Goal: Information Seeking & Learning: Learn about a topic

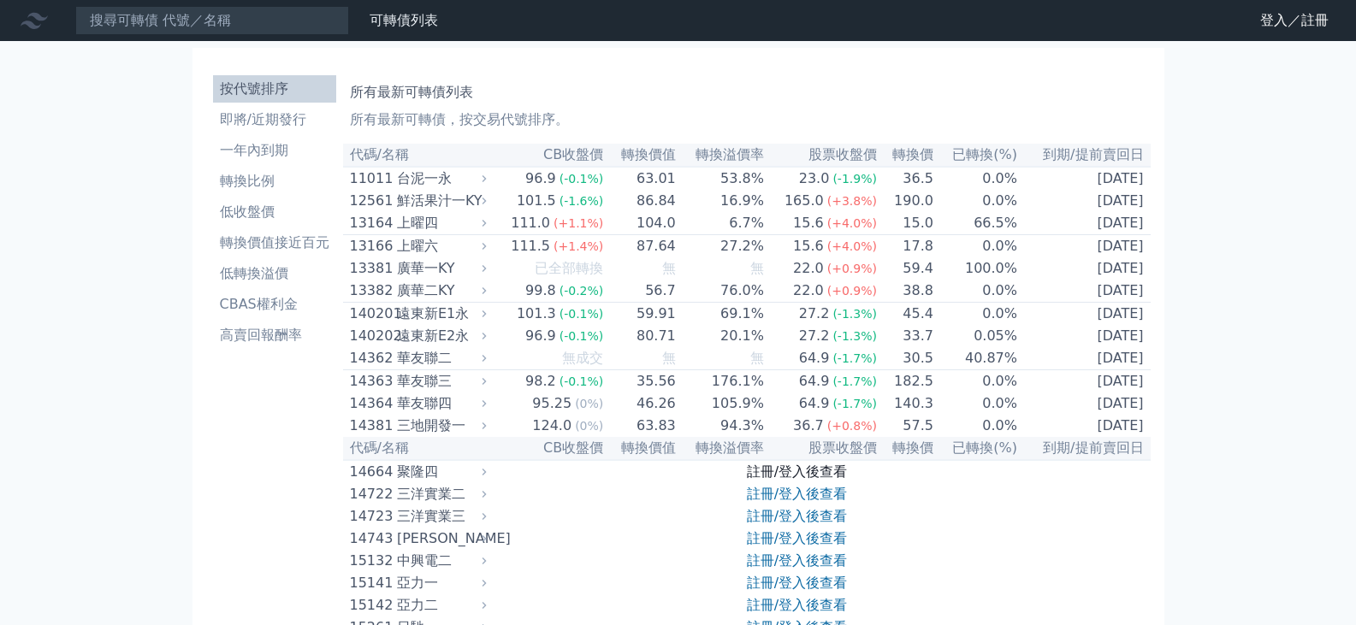
click at [782, 480] on link "註冊/登入後查看" at bounding box center [797, 472] width 100 height 16
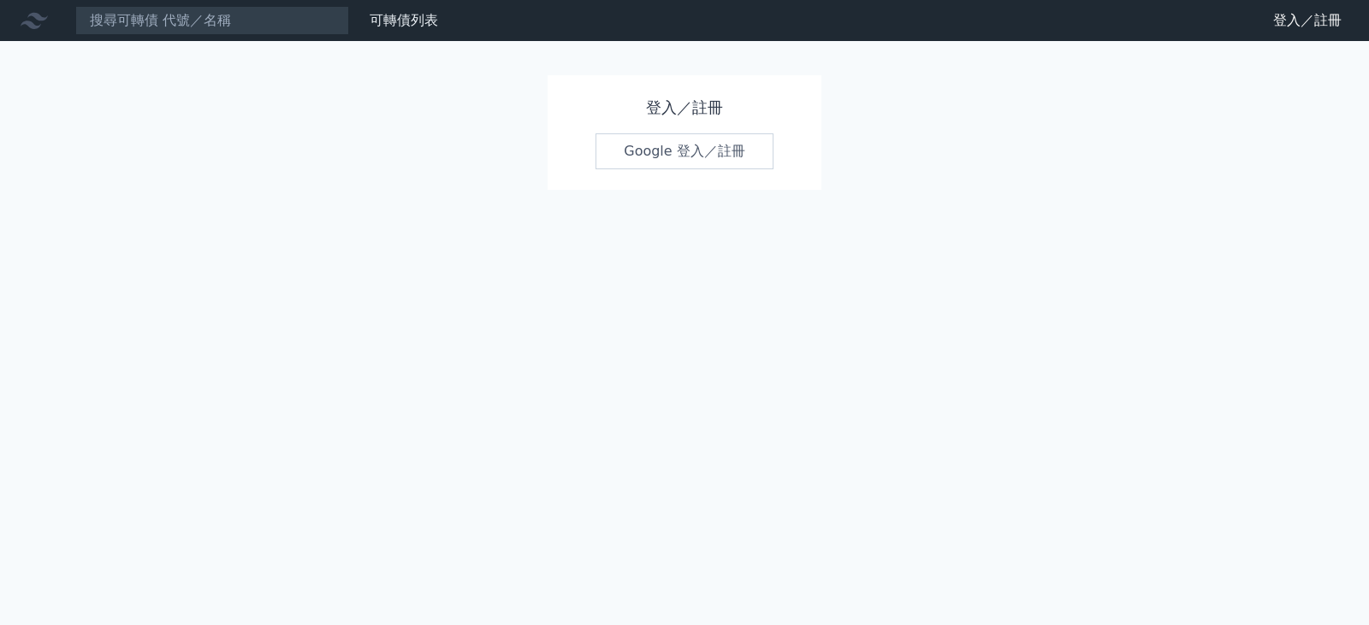
click at [677, 151] on link "Google 登入／註冊" at bounding box center [684, 151] width 178 height 36
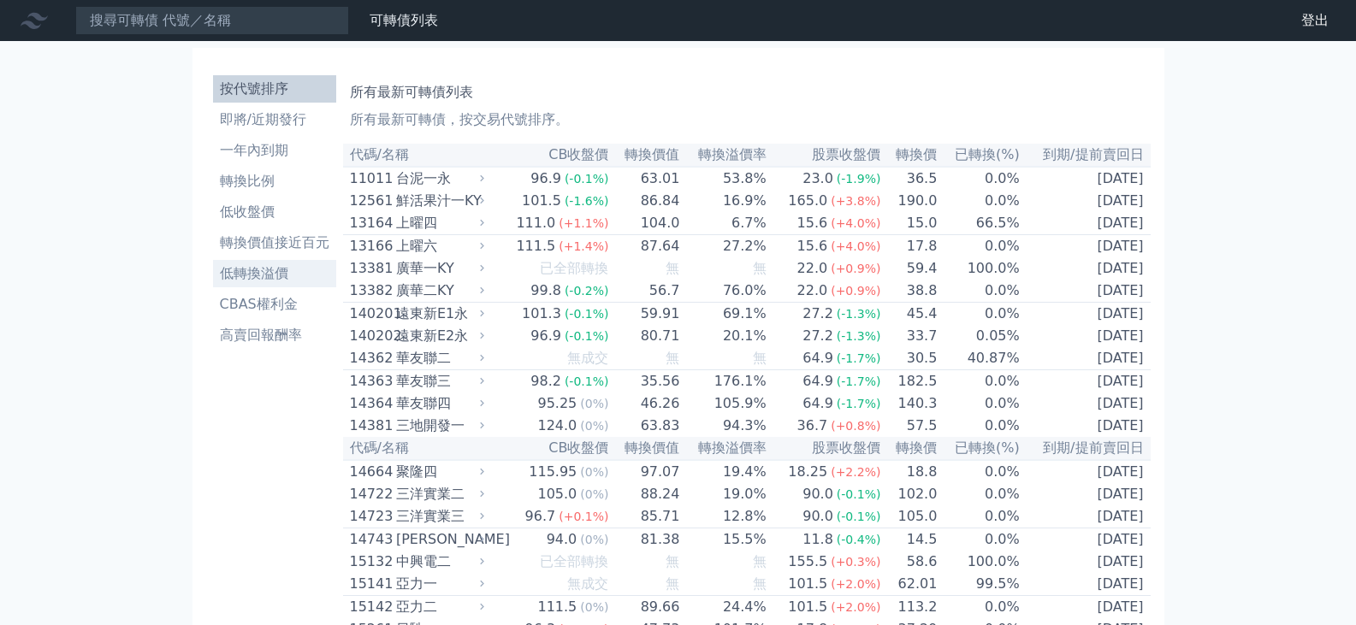
click at [260, 268] on li "低轉換溢價" at bounding box center [274, 273] width 123 height 21
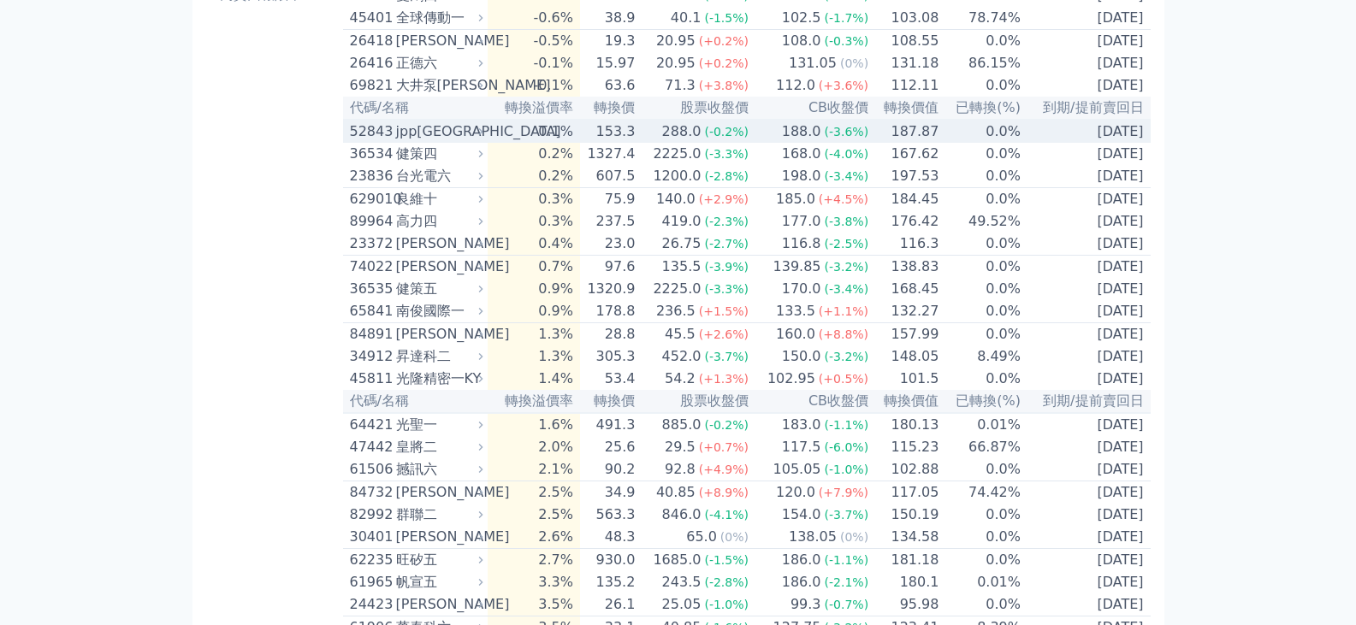
scroll to position [342, 0]
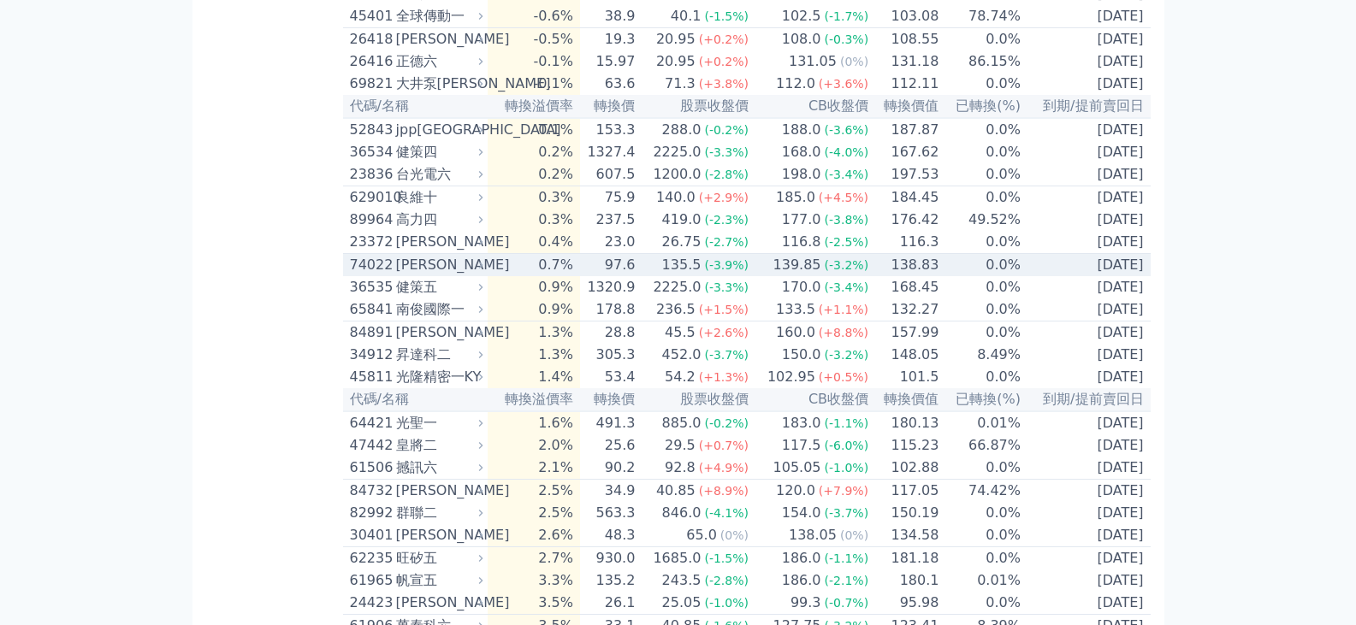
click at [395, 275] on div "74022 [PERSON_NAME]" at bounding box center [413, 265] width 126 height 21
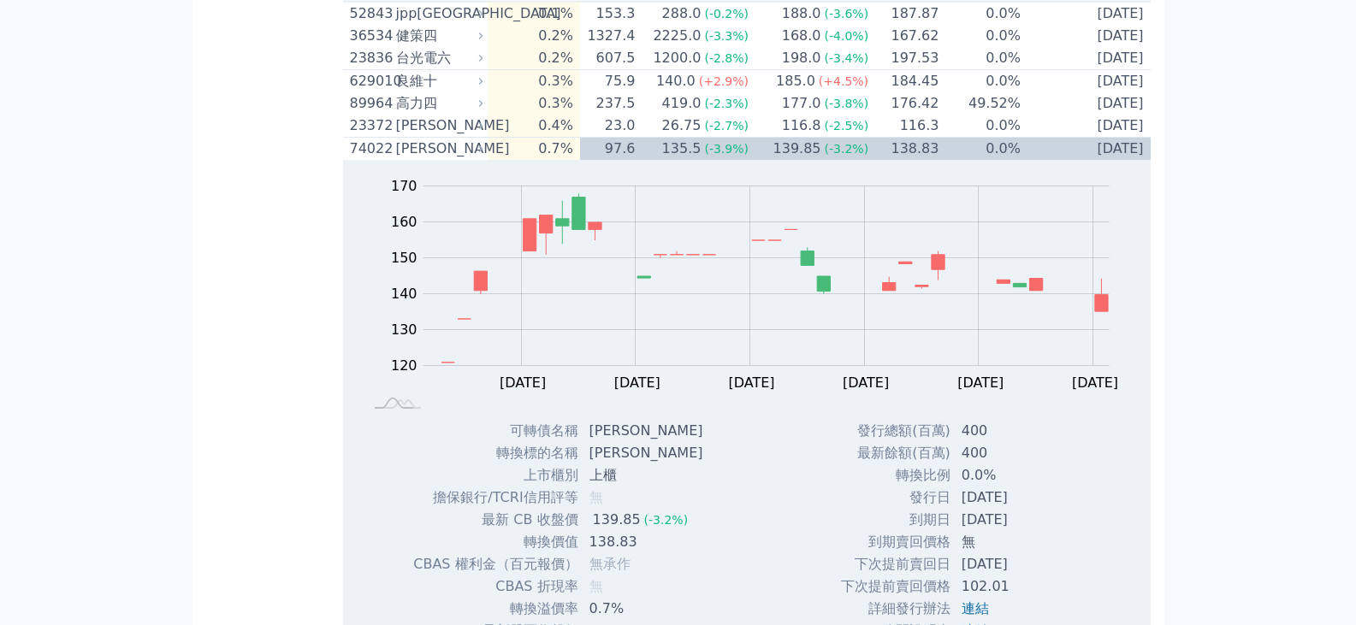
scroll to position [428, 0]
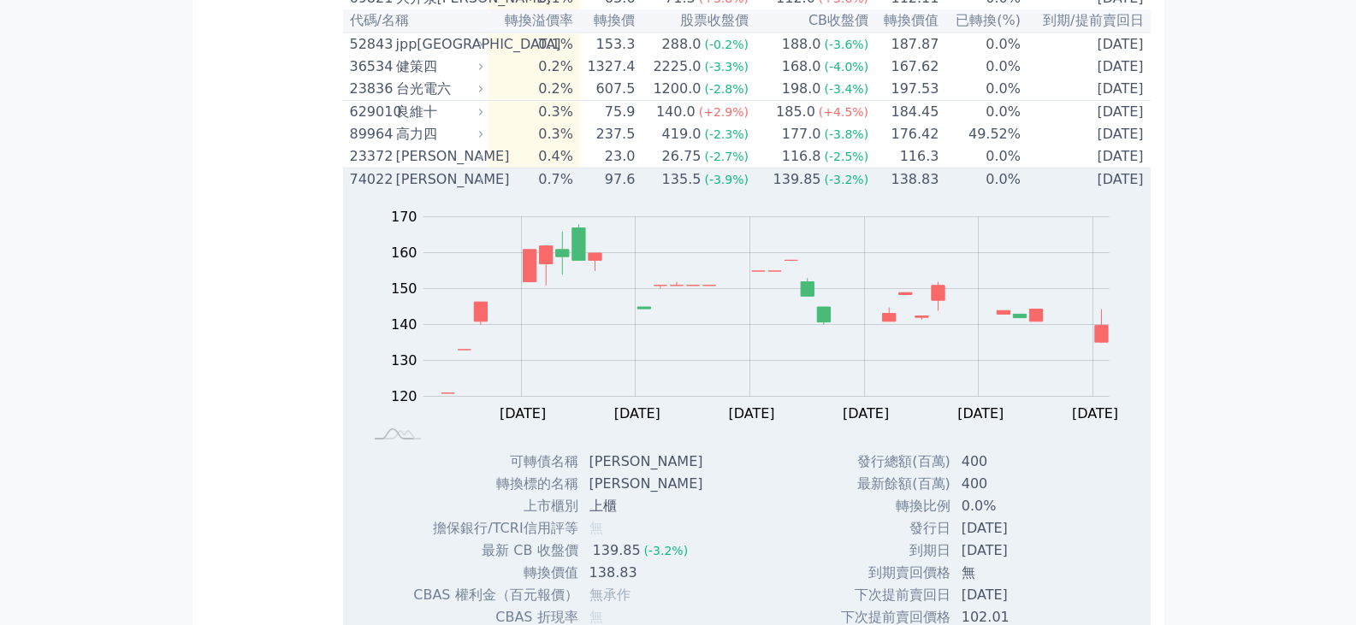
click at [377, 190] on div "74022" at bounding box center [371, 179] width 42 height 21
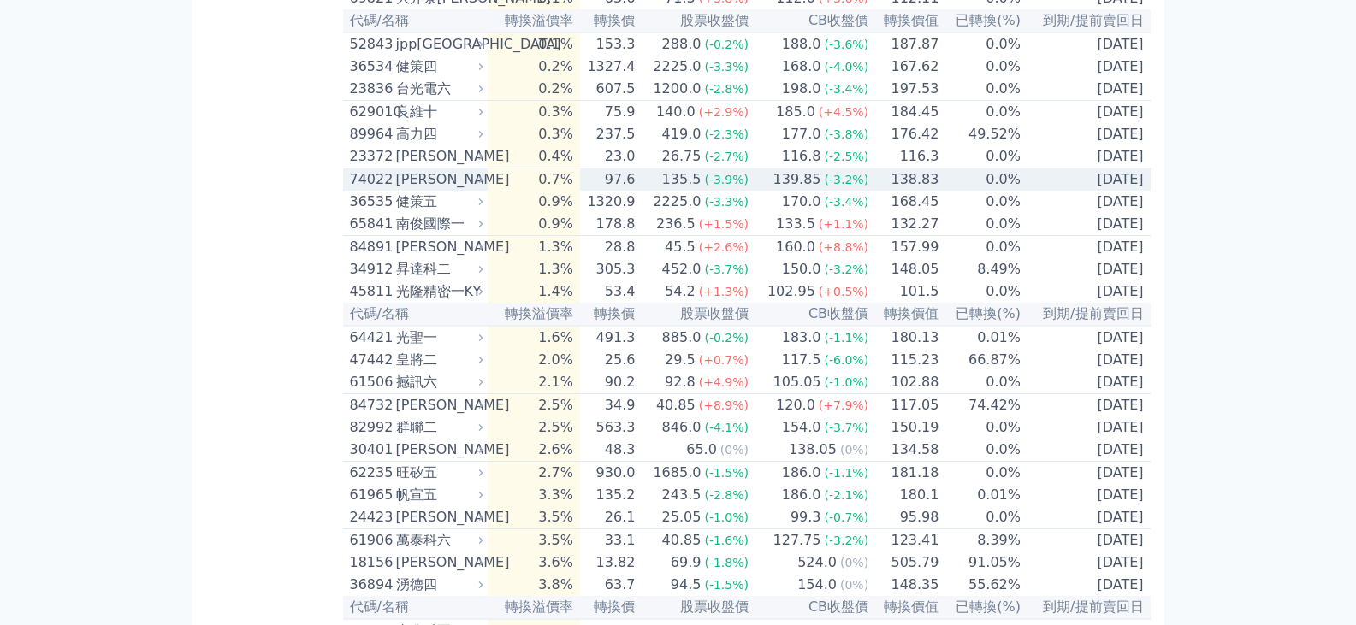
click at [377, 190] on div "74022" at bounding box center [371, 179] width 42 height 21
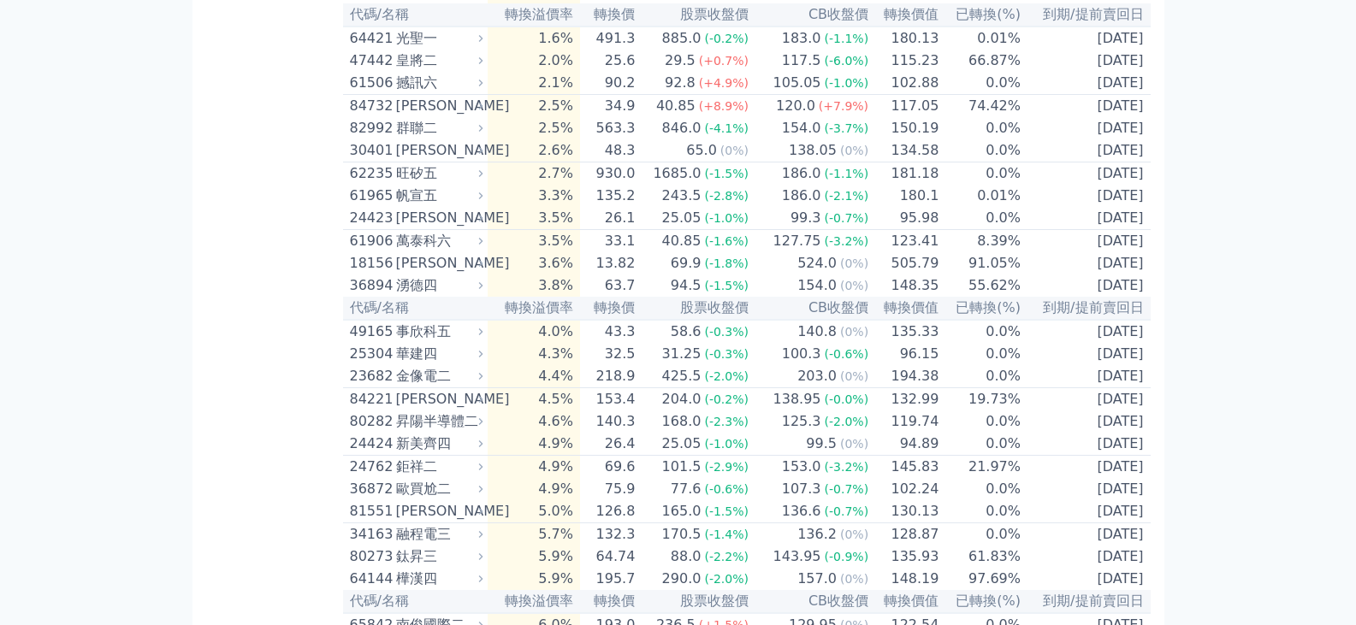
scroll to position [1198, 0]
